Goal: Check status: Check status

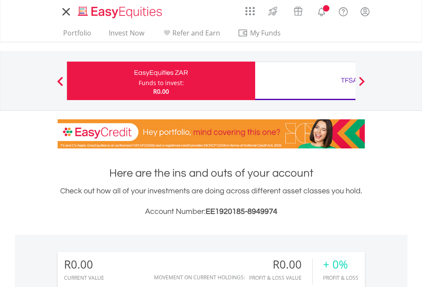
scroll to position [82, 134]
click at [139, 81] on div "Funds to invest:" at bounding box center [161, 83] width 45 height 9
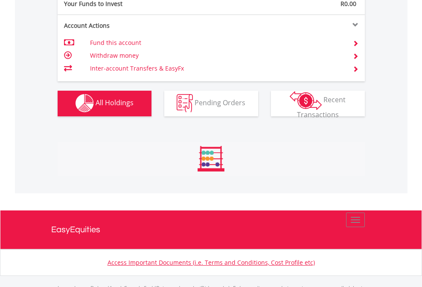
scroll to position [845, 0]
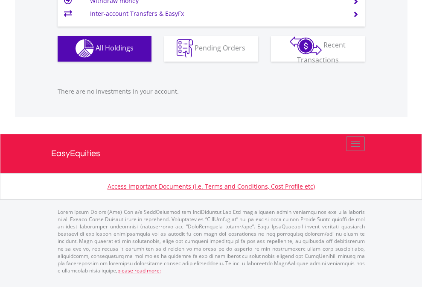
scroll to position [82, 134]
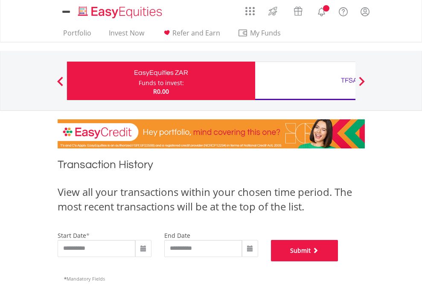
click at [339, 261] on button "Submit" at bounding box center [304, 250] width 67 height 21
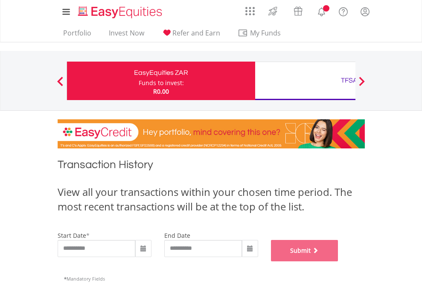
scroll to position [346, 0]
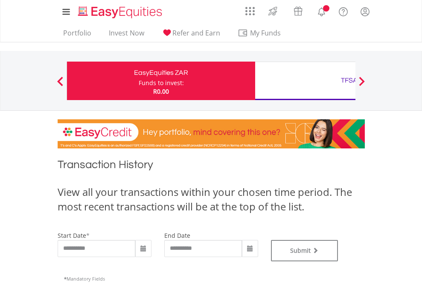
click at [305, 81] on div "TFSA" at bounding box center [349, 80] width 178 height 12
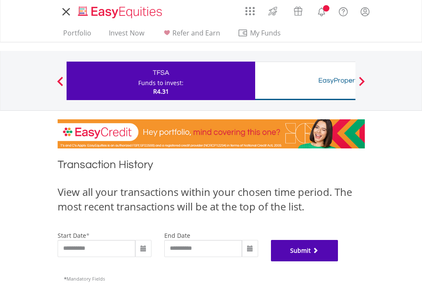
click at [339, 261] on button "Submit" at bounding box center [304, 250] width 67 height 21
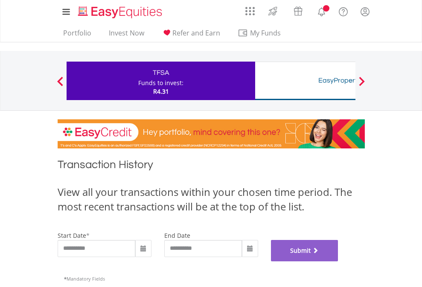
scroll to position [346, 0]
